Goal: Information Seeking & Learning: Learn about a topic

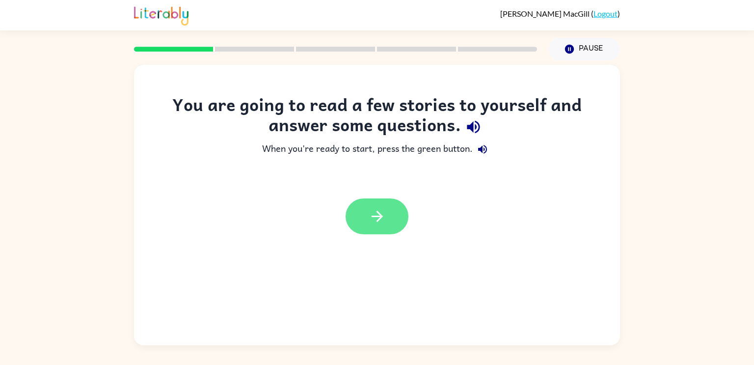
click at [369, 219] on icon "button" at bounding box center [377, 216] width 17 height 17
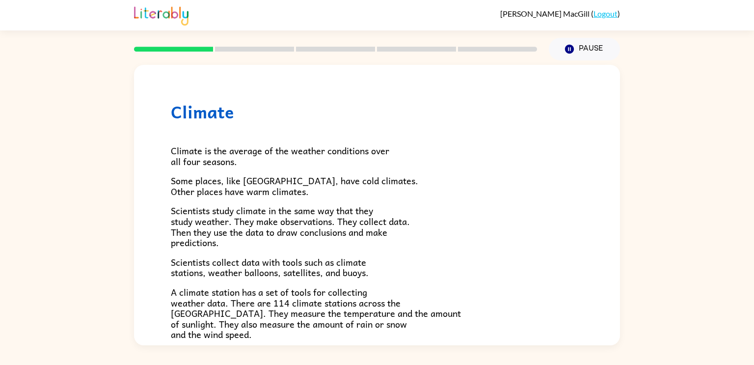
scroll to position [274, 0]
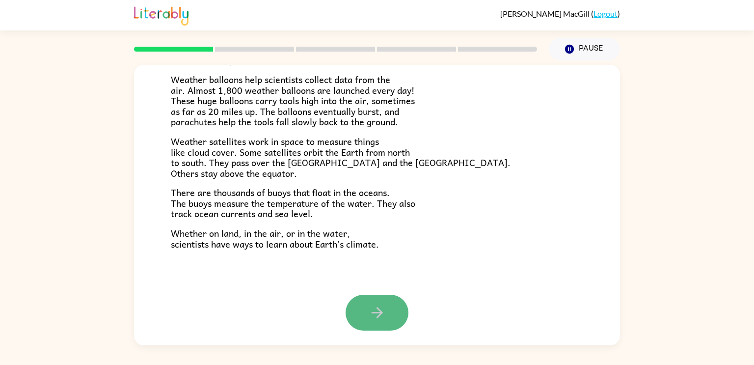
click at [389, 311] on button "button" at bounding box center [377, 313] width 63 height 36
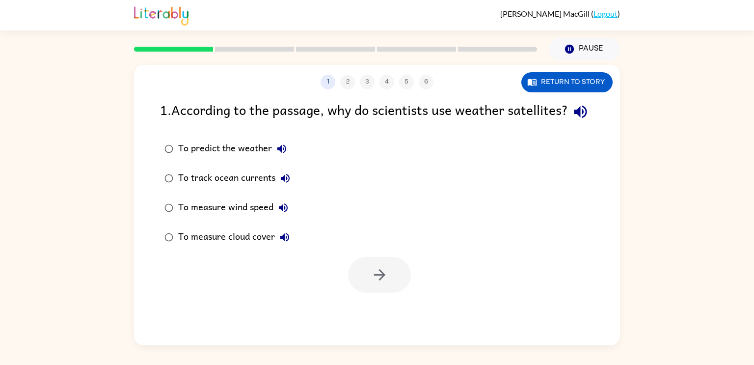
click at [238, 159] on div "To predict the weather" at bounding box center [234, 149] width 113 height 20
click at [365, 290] on button "button" at bounding box center [379, 275] width 63 height 36
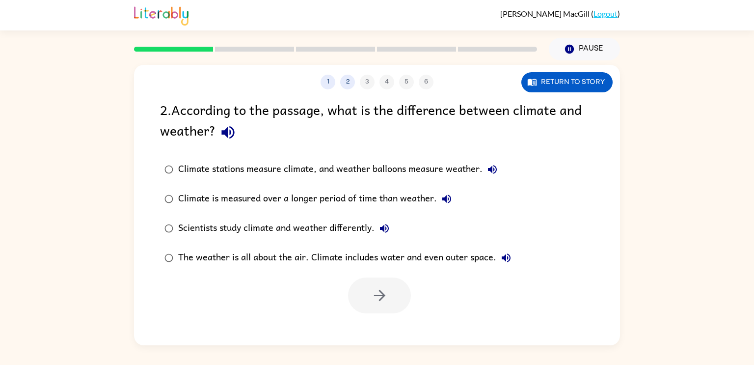
click at [180, 196] on div "Climate is measured over a longer period of time than weather." at bounding box center [317, 199] width 278 height 20
click at [371, 299] on icon "button" at bounding box center [379, 295] width 17 height 17
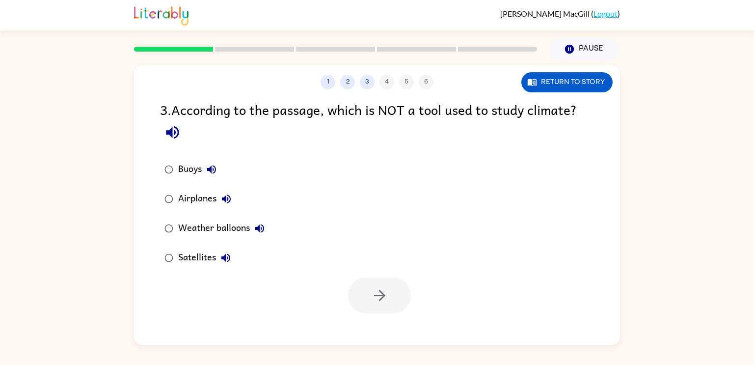
click at [210, 199] on div "Airplanes" at bounding box center [207, 199] width 58 height 20
click at [366, 288] on button "button" at bounding box center [379, 295] width 63 height 36
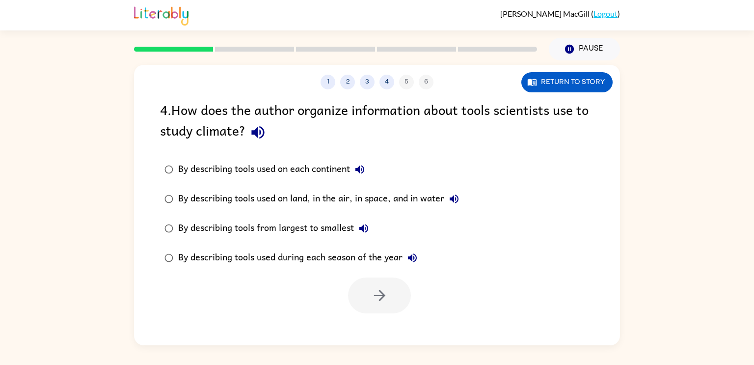
click at [268, 197] on div "By describing tools used on land, in the air, in space, and in water" at bounding box center [321, 199] width 286 height 20
click at [375, 290] on icon "button" at bounding box center [379, 295] width 17 height 17
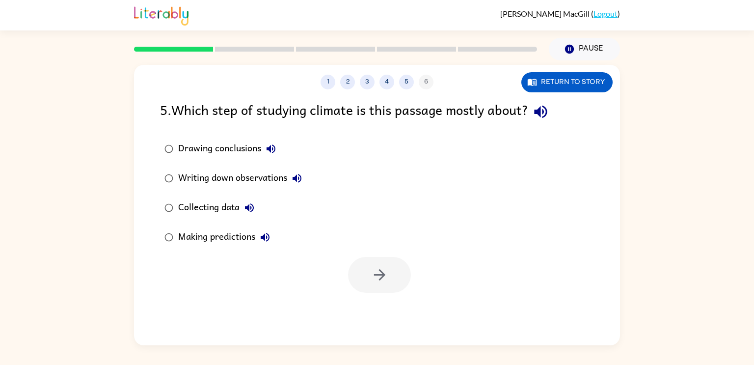
click at [217, 206] on div "Collecting data" at bounding box center [218, 208] width 81 height 20
click at [376, 280] on icon "button" at bounding box center [379, 274] width 17 height 17
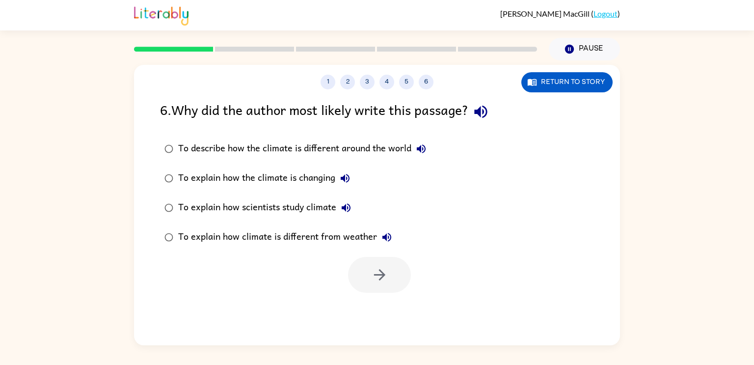
click at [250, 207] on div "To explain how scientists study climate" at bounding box center [267, 208] width 178 height 20
click at [398, 269] on button "button" at bounding box center [379, 275] width 63 height 36
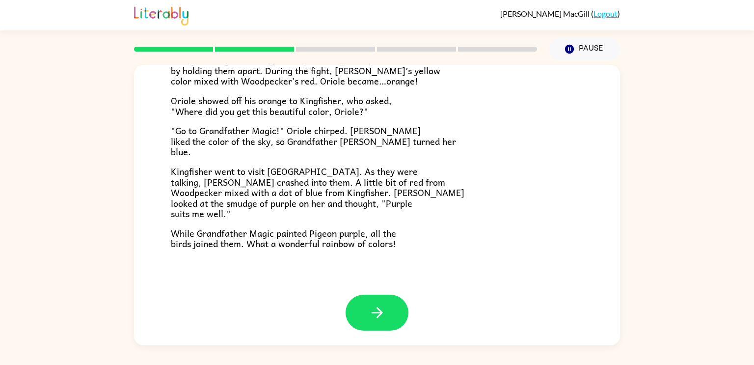
scroll to position [245, 0]
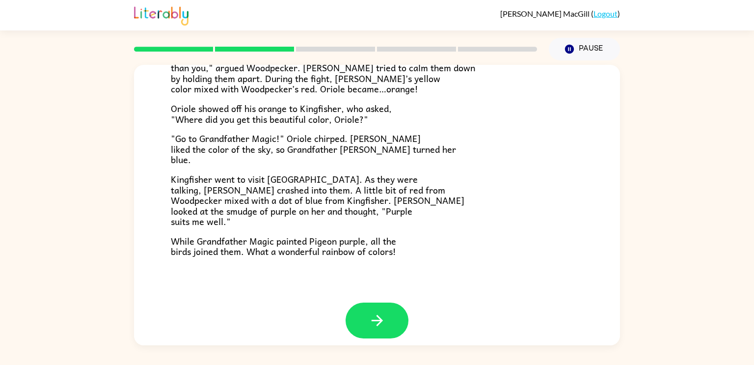
click at [378, 310] on button "button" at bounding box center [377, 320] width 63 height 36
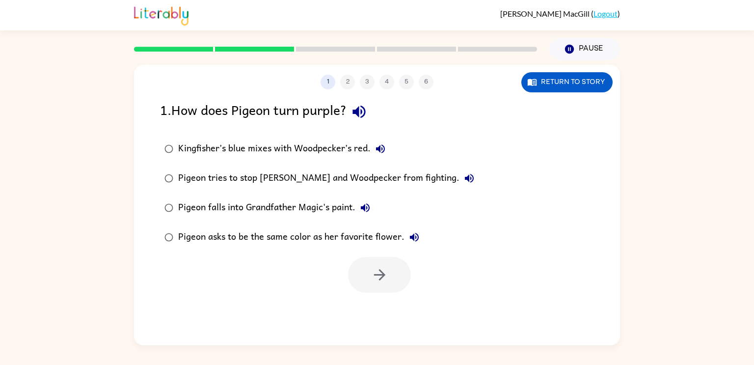
scroll to position [0, 0]
click at [308, 147] on div "Kingfisher’s blue mixes with Woodpecker’s red." at bounding box center [284, 149] width 212 height 20
click at [380, 275] on icon "button" at bounding box center [379, 274] width 11 height 11
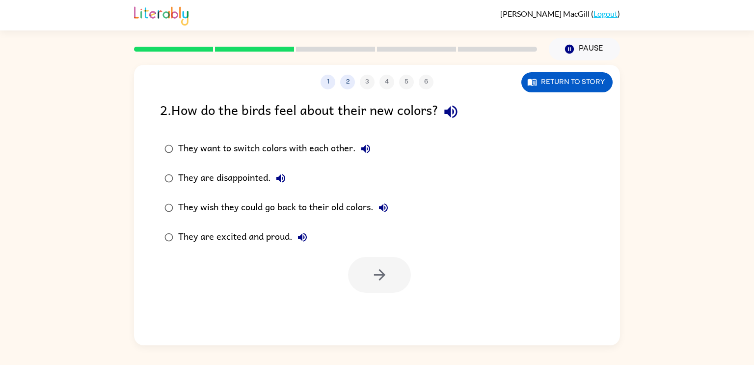
click at [269, 236] on div "They are excited and proud." at bounding box center [245, 237] width 134 height 20
click at [366, 276] on button "button" at bounding box center [379, 275] width 63 height 36
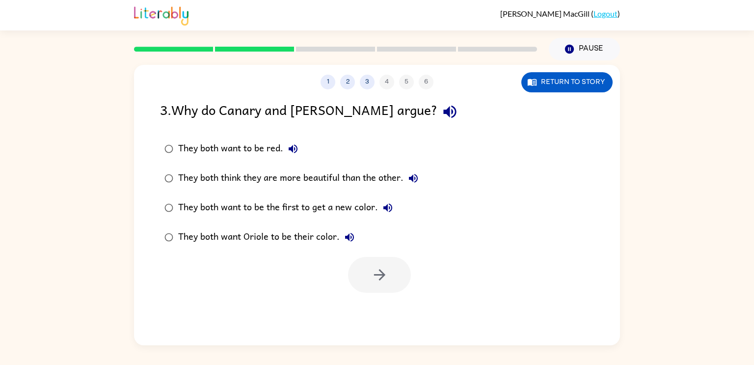
click at [334, 180] on div "They both think they are more beautiful than the other." at bounding box center [300, 178] width 245 height 20
click at [383, 275] on icon "button" at bounding box center [379, 274] width 11 height 11
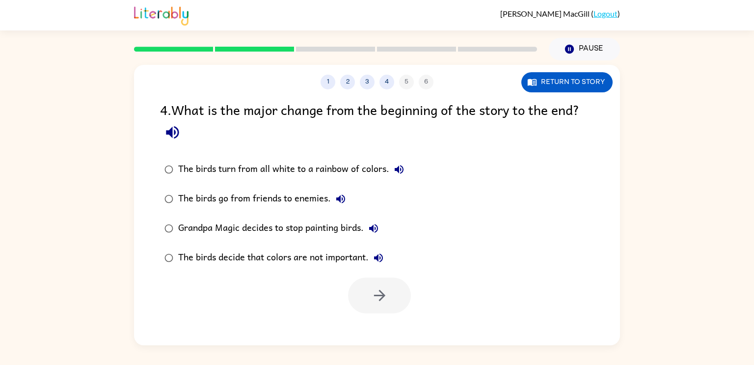
click at [343, 164] on div "The birds turn from all white to a rainbow of colors." at bounding box center [293, 170] width 231 height 20
click at [396, 287] on button "button" at bounding box center [379, 295] width 63 height 36
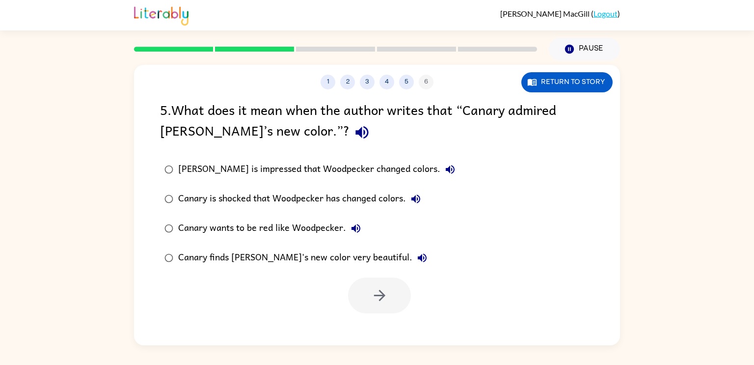
click at [328, 271] on label "Canary finds [PERSON_NAME]'s new color very beautiful." at bounding box center [310, 257] width 310 height 29
click at [366, 295] on button "button" at bounding box center [379, 295] width 63 height 36
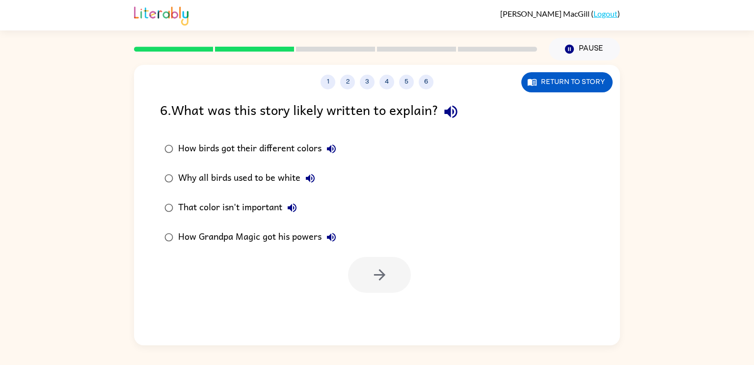
click at [263, 203] on div "That color isn't important" at bounding box center [240, 208] width 124 height 20
click at [360, 267] on button "button" at bounding box center [379, 275] width 63 height 36
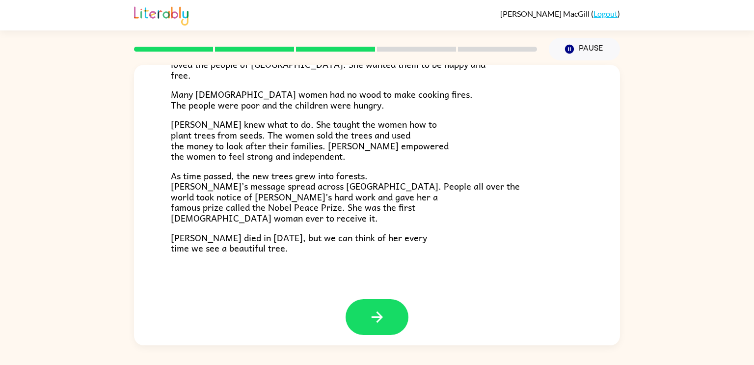
scroll to position [260, 0]
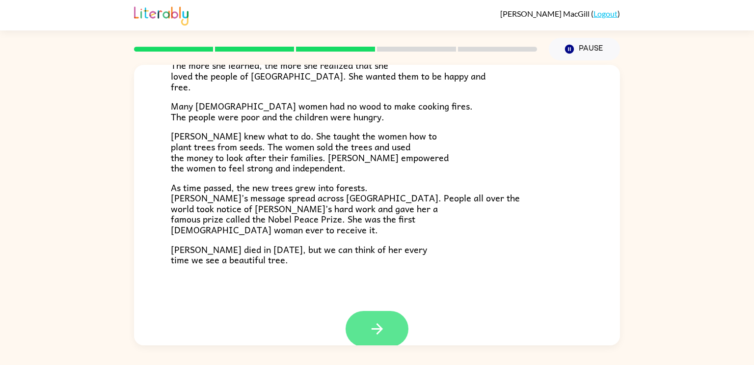
click at [377, 325] on icon "button" at bounding box center [376, 328] width 11 height 11
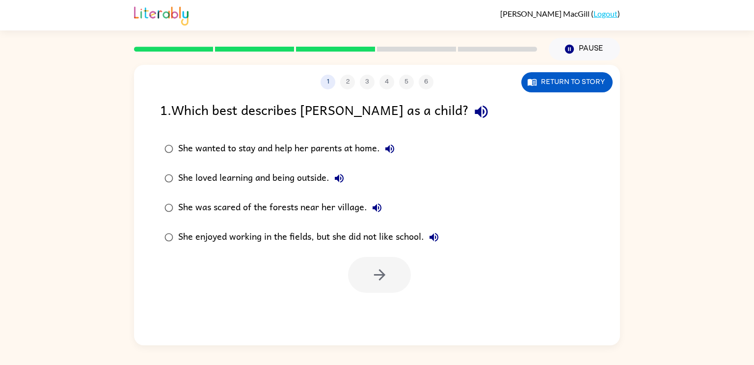
click at [268, 180] on div "She loved learning and being outside." at bounding box center [263, 178] width 171 height 20
click at [361, 269] on button "button" at bounding box center [379, 275] width 63 height 36
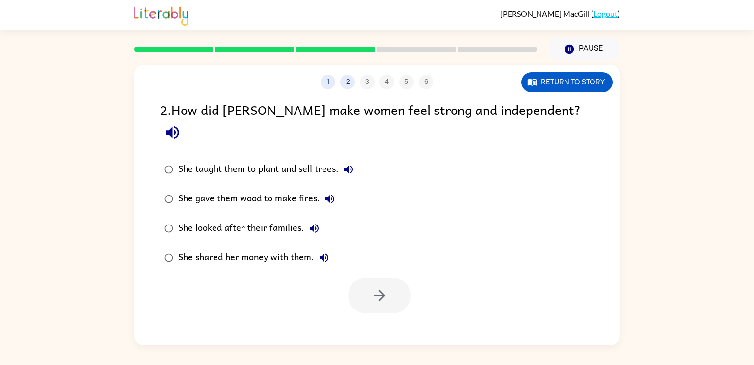
click at [293, 160] on div "She taught them to plant and sell trees." at bounding box center [268, 170] width 180 height 20
click at [371, 277] on button "button" at bounding box center [379, 295] width 63 height 36
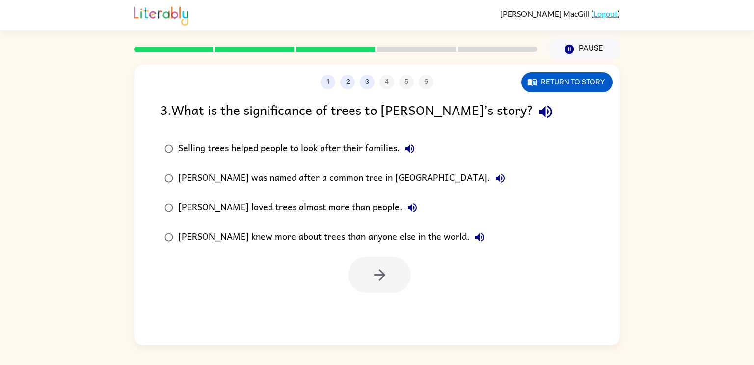
click at [306, 150] on div "Selling trees helped people to look after their families." at bounding box center [299, 149] width 242 height 20
click at [366, 278] on button "button" at bounding box center [379, 275] width 63 height 36
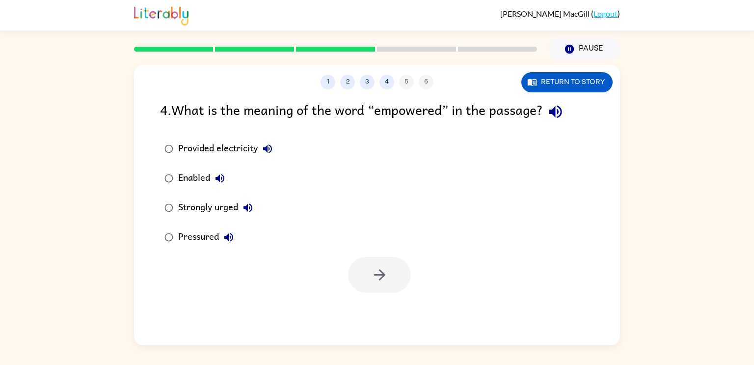
click at [194, 179] on div "Enabled" at bounding box center [204, 178] width 52 height 20
click at [376, 279] on icon "button" at bounding box center [379, 274] width 17 height 17
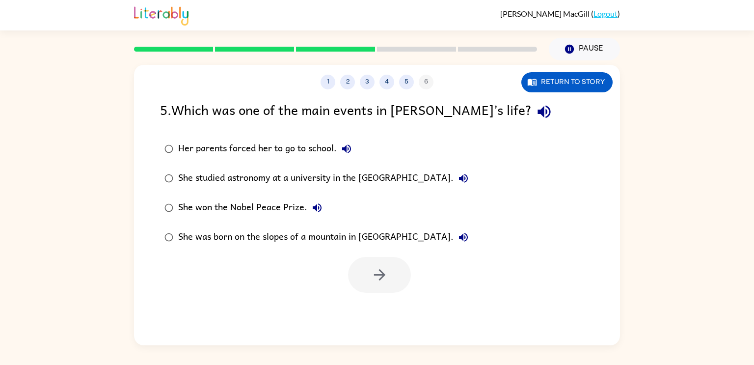
click at [276, 205] on div "She won the Nobel Peace Prize." at bounding box center [252, 208] width 149 height 20
click at [362, 290] on button "button" at bounding box center [379, 275] width 63 height 36
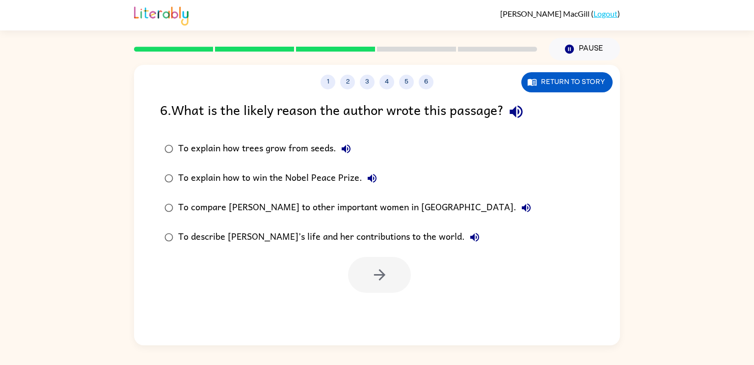
click at [328, 236] on div "To describe [PERSON_NAME]’s life and her contributions to the world." at bounding box center [331, 237] width 306 height 20
click at [397, 286] on button "button" at bounding box center [379, 275] width 63 height 36
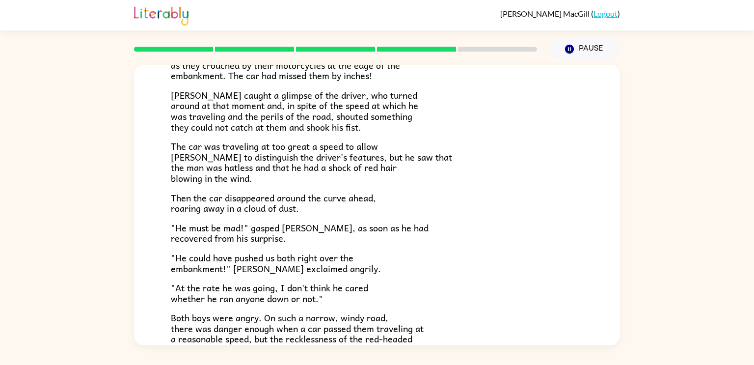
scroll to position [272, 0]
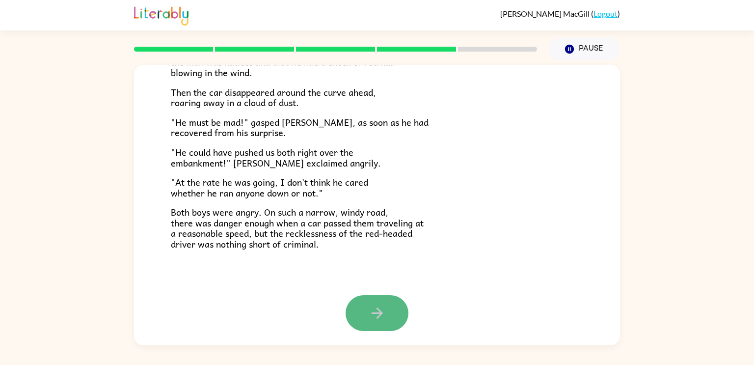
click at [402, 306] on button "button" at bounding box center [377, 313] width 63 height 36
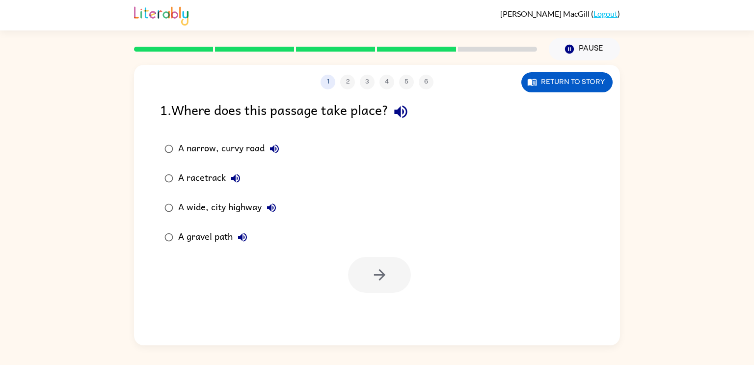
click at [212, 151] on div "A narrow, curvy road" at bounding box center [231, 149] width 106 height 20
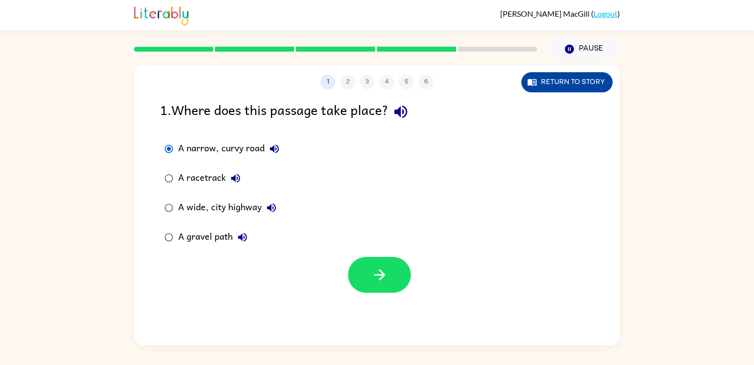
click at [587, 74] on button "Return to story" at bounding box center [566, 82] width 91 height 20
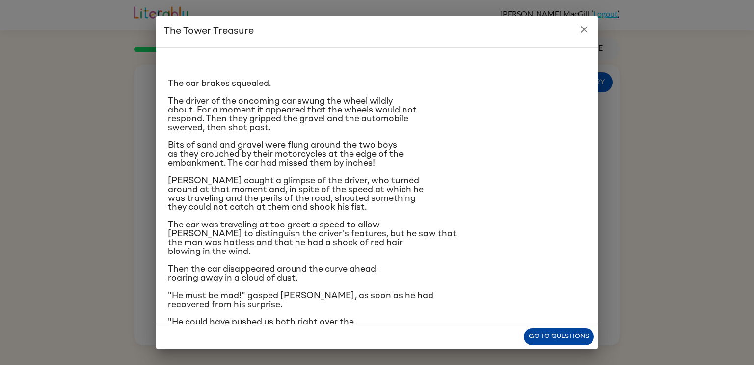
click at [553, 340] on button "Go to questions" at bounding box center [559, 336] width 70 height 17
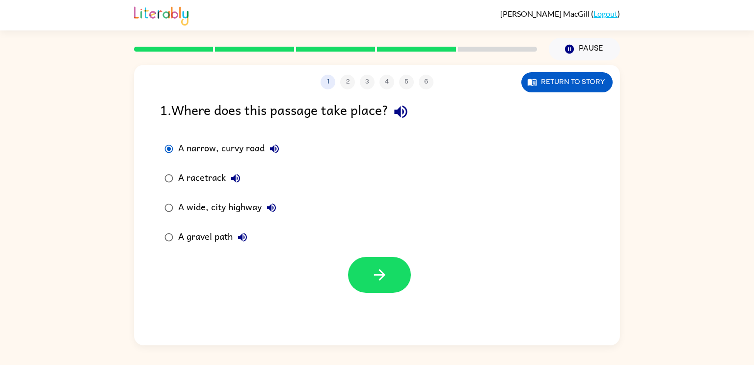
click at [192, 244] on div "A gravel path" at bounding box center [215, 237] width 74 height 20
click at [366, 279] on button "button" at bounding box center [379, 275] width 63 height 36
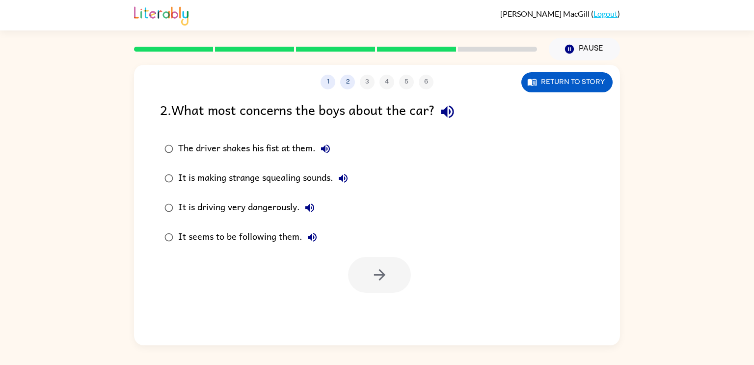
click at [214, 212] on div "It is driving very dangerously." at bounding box center [248, 208] width 141 height 20
click at [366, 288] on button "button" at bounding box center [379, 275] width 63 height 36
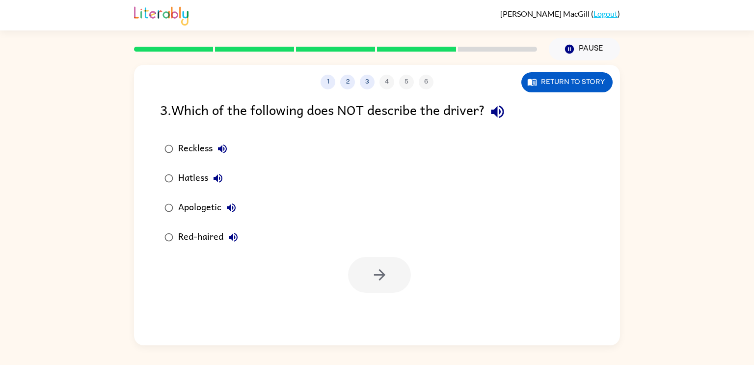
click at [192, 212] on div "Apologetic" at bounding box center [209, 208] width 63 height 20
click at [357, 277] on button "button" at bounding box center [379, 275] width 63 height 36
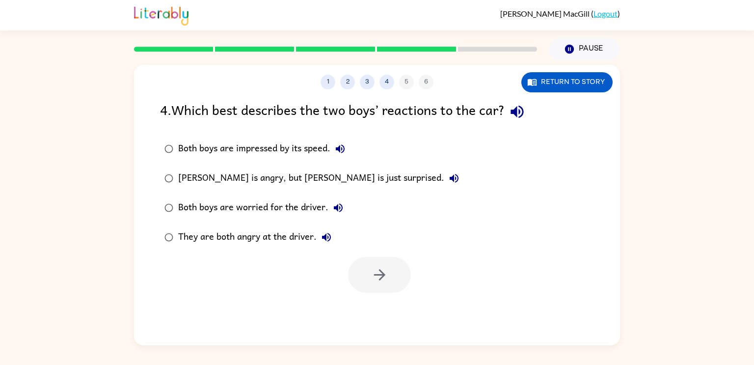
click at [257, 235] on div "They are both angry at the driver." at bounding box center [257, 237] width 158 height 20
click at [373, 281] on icon "button" at bounding box center [379, 274] width 17 height 17
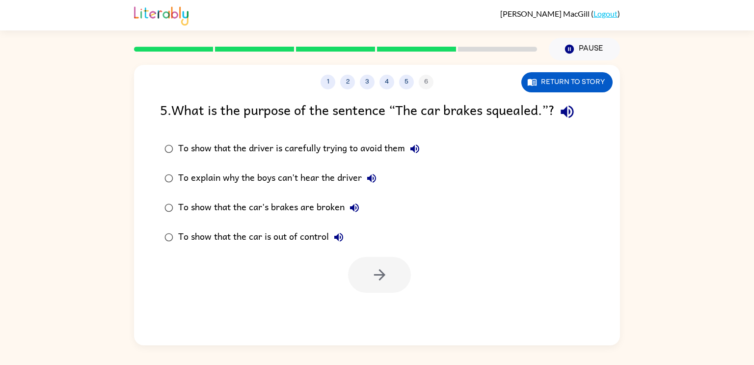
click at [283, 208] on div "To show that the car's brakes are broken" at bounding box center [271, 208] width 186 height 20
click at [364, 276] on button "button" at bounding box center [379, 275] width 63 height 36
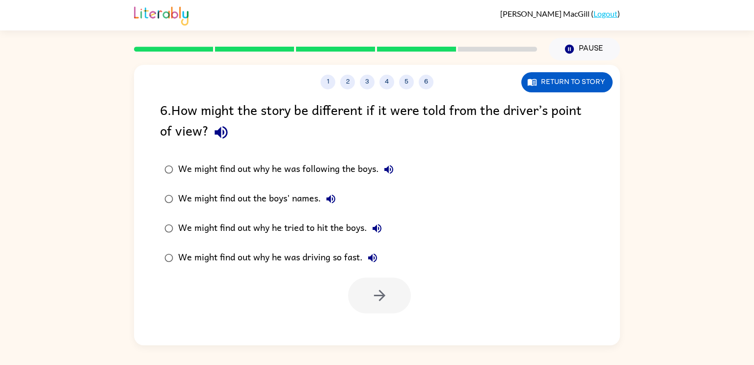
click at [318, 262] on div "We might find out why he was driving so fast." at bounding box center [280, 258] width 204 height 20
click at [395, 311] on button "button" at bounding box center [379, 295] width 63 height 36
click at [395, 311] on div at bounding box center [379, 295] width 63 height 36
